Goal: Browse casually: Explore the website without a specific task or goal

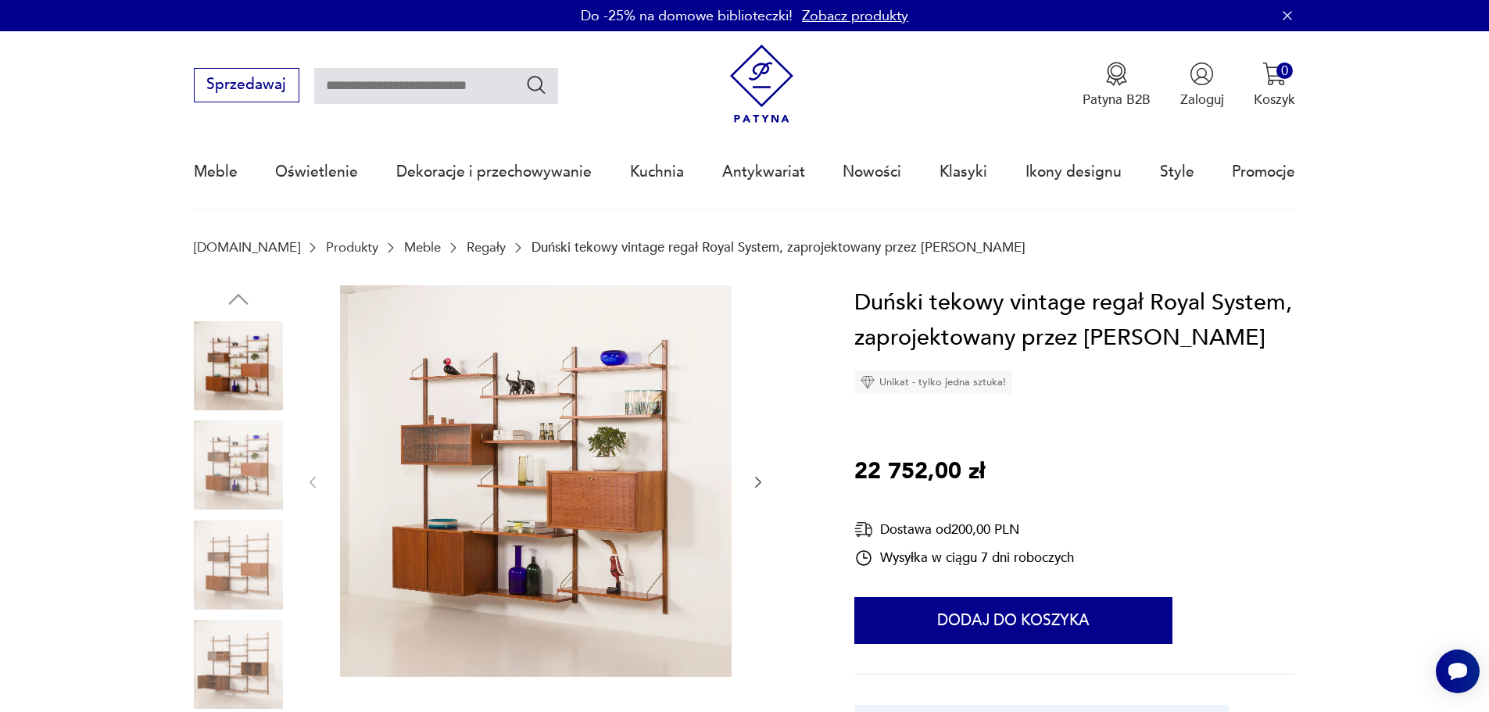
click at [256, 464] on img at bounding box center [238, 464] width 89 height 89
click at [246, 550] on img at bounding box center [238, 564] width 89 height 89
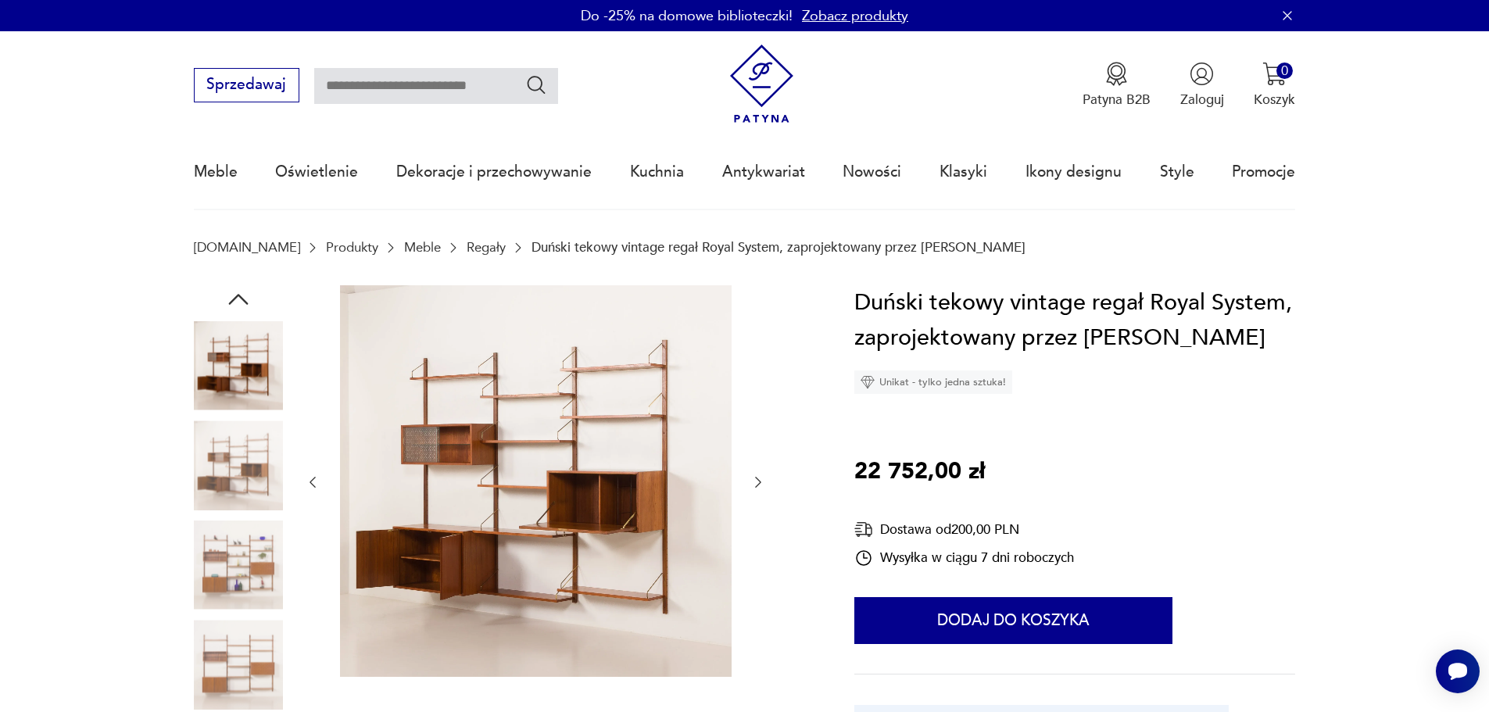
click at [235, 658] on img at bounding box center [238, 664] width 89 height 89
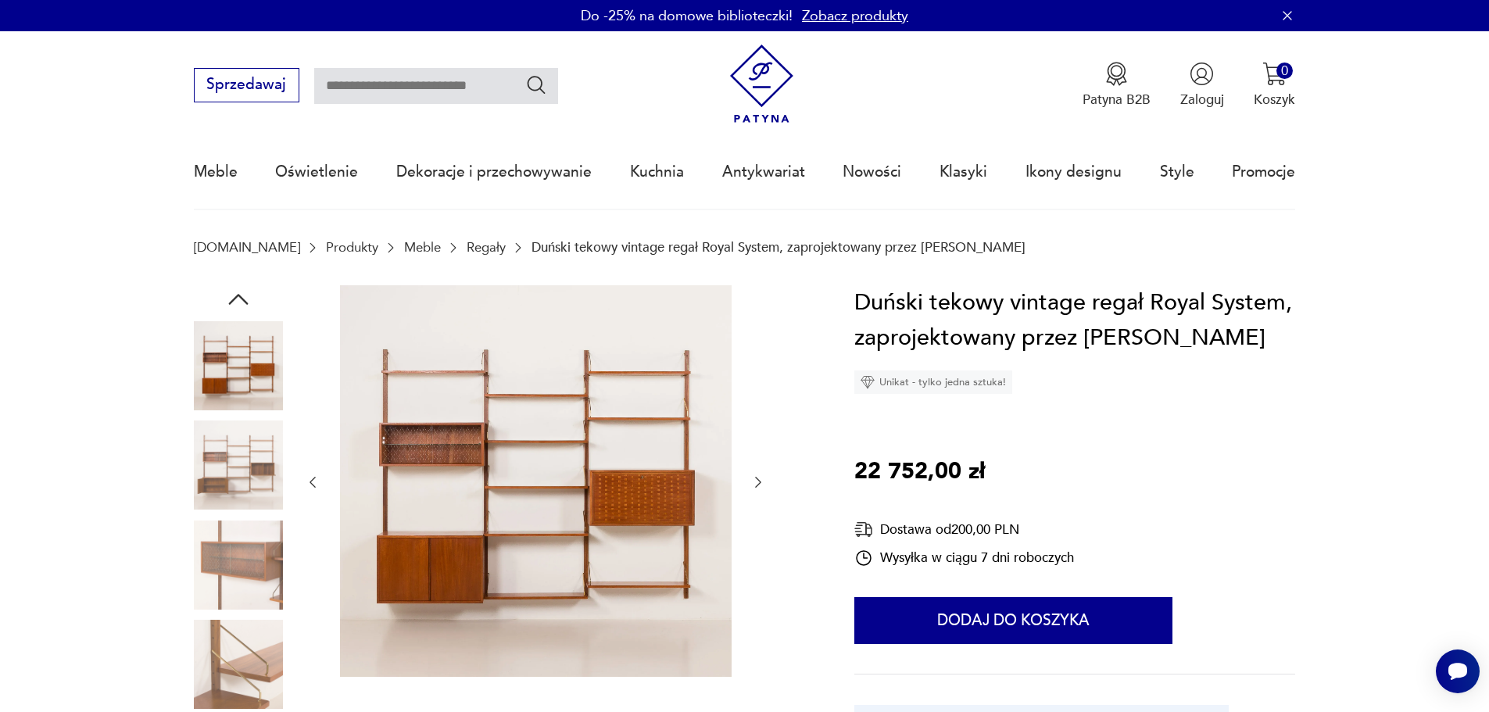
click at [216, 328] on img at bounding box center [238, 365] width 89 height 89
click at [220, 359] on img at bounding box center [238, 365] width 89 height 89
click at [231, 366] on img at bounding box center [238, 365] width 89 height 89
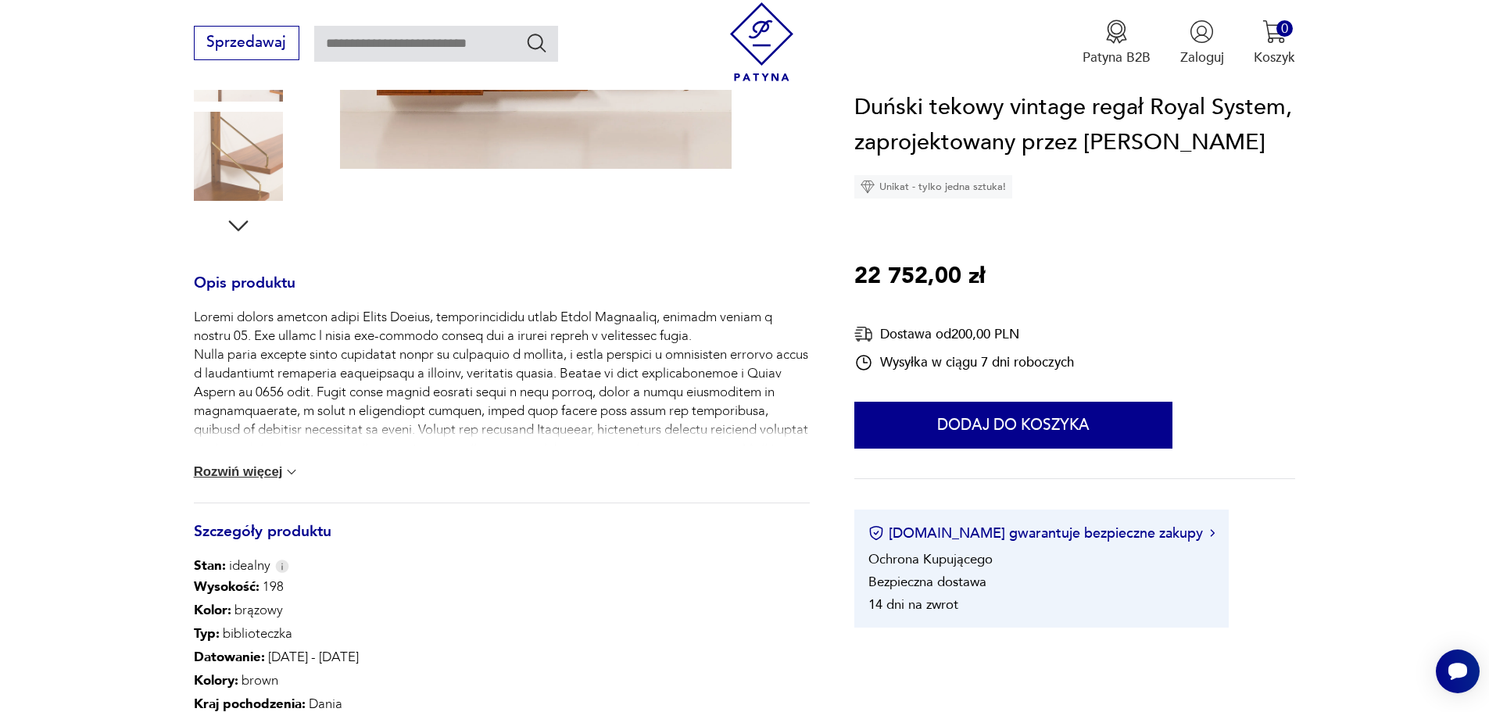
scroll to position [625, 0]
